Goal: Navigation & Orientation: Find specific page/section

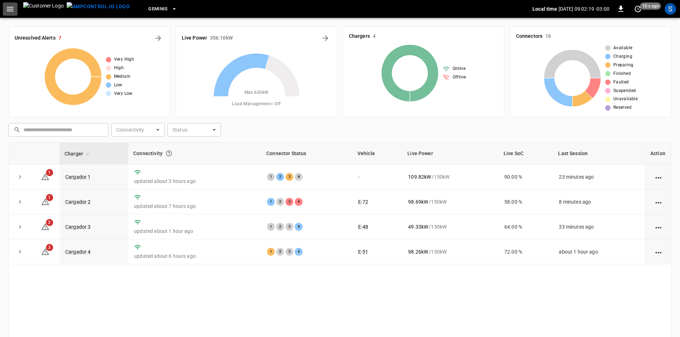
click at [10, 9] on icon "button" at bounding box center [10, 9] width 7 height 5
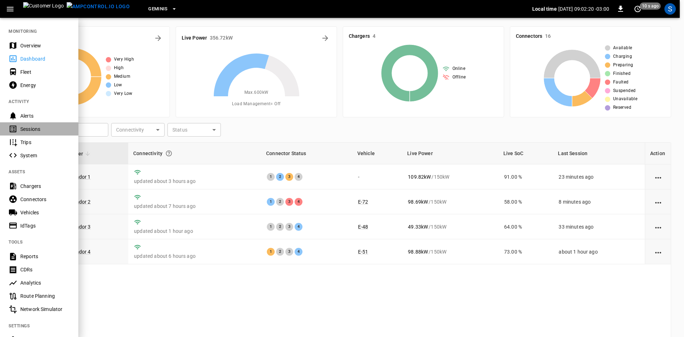
click at [30, 127] on div "Sessions" at bounding box center [45, 128] width 50 height 7
